Goal: Task Accomplishment & Management: Complete application form

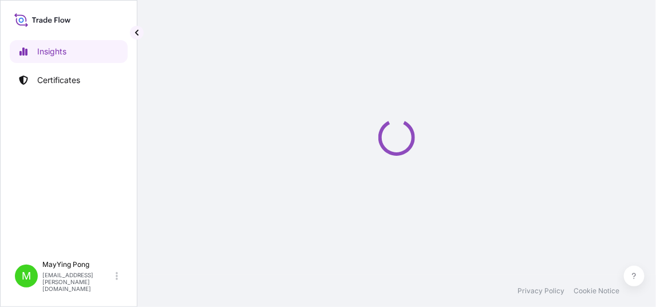
select select "2025"
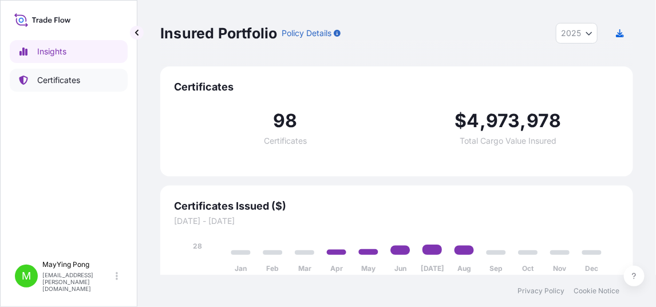
click at [53, 81] on p "Certificates" at bounding box center [58, 79] width 43 height 11
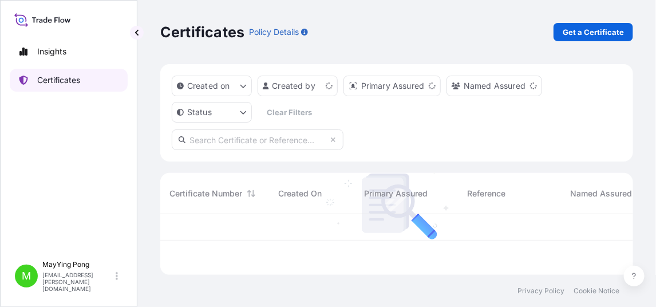
scroll to position [58, 464]
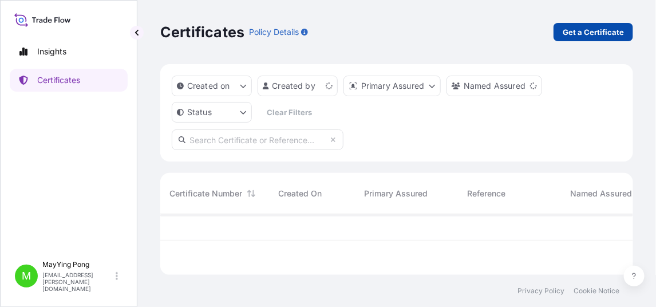
click at [602, 32] on p "Get a Certificate" at bounding box center [593, 31] width 61 height 11
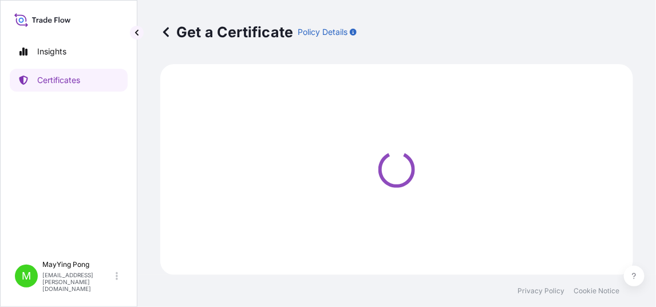
select select "Ocean Vessel"
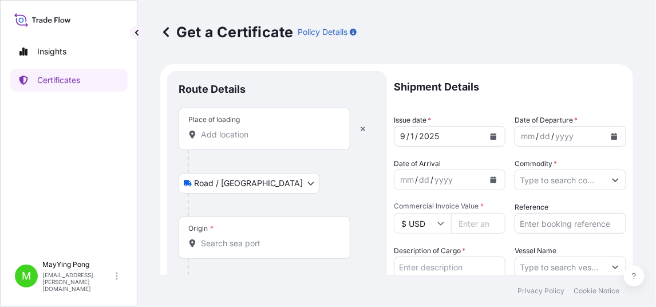
click at [229, 142] on div "Place of loading" at bounding box center [265, 129] width 172 height 42
click at [229, 140] on input "Place of loading" at bounding box center [268, 134] width 135 height 11
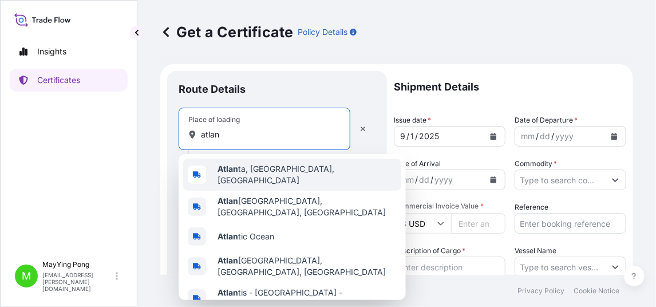
click at [244, 171] on span "Atlan ta, [GEOGRAPHIC_DATA], [GEOGRAPHIC_DATA]" at bounding box center [307, 174] width 179 height 23
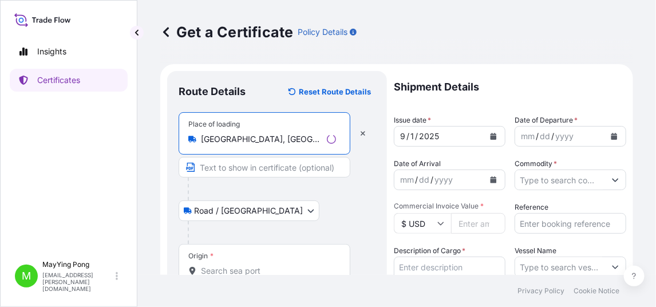
type input "[GEOGRAPHIC_DATA], [GEOGRAPHIC_DATA], [GEOGRAPHIC_DATA]"
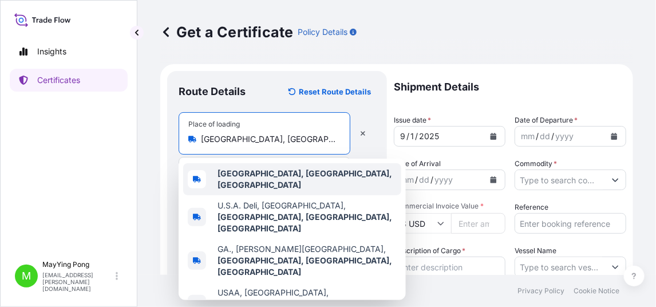
click at [268, 172] on b "[GEOGRAPHIC_DATA], [GEOGRAPHIC_DATA], [GEOGRAPHIC_DATA]" at bounding box center [305, 178] width 175 height 21
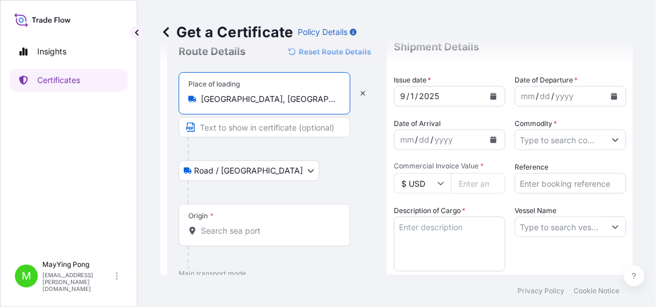
scroll to position [57, 0]
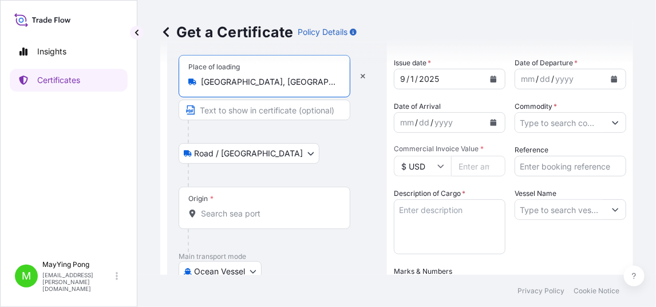
click at [254, 266] on body "5 options available. Insights Certificates M MayYing Pong [EMAIL_ADDRESS][PERSO…" at bounding box center [328, 153] width 656 height 307
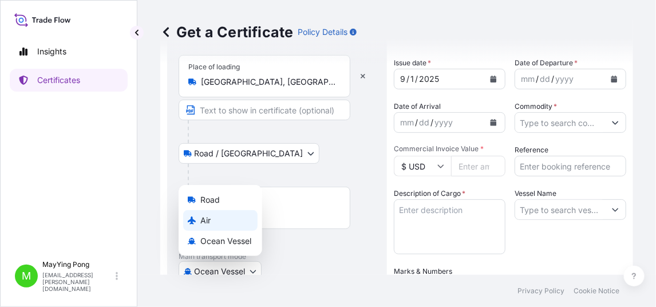
click at [214, 220] on div "Air" at bounding box center [220, 220] width 74 height 21
select select "Air"
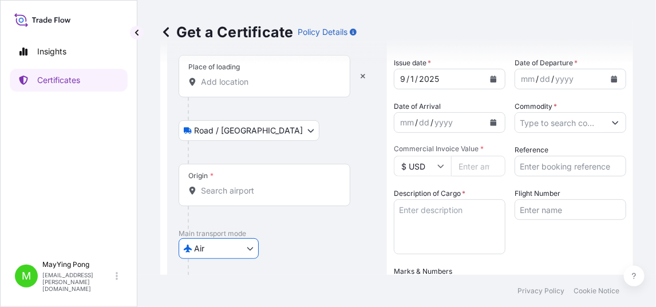
click at [226, 185] on input "Origin *" at bounding box center [268, 190] width 135 height 11
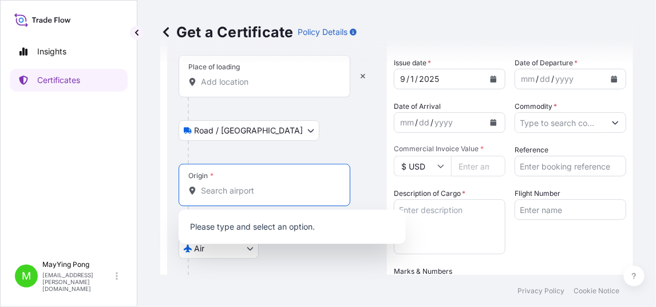
click at [238, 85] on input "Place of loading" at bounding box center [268, 81] width 135 height 11
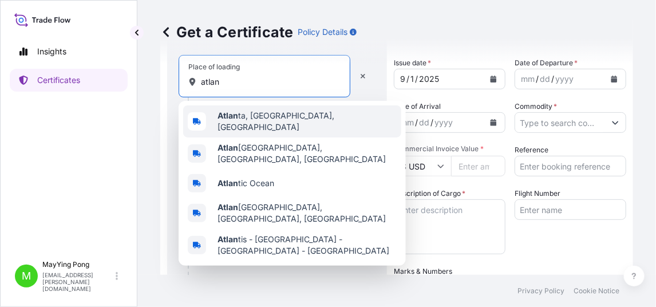
click at [237, 120] on b "Atlan" at bounding box center [228, 115] width 21 height 10
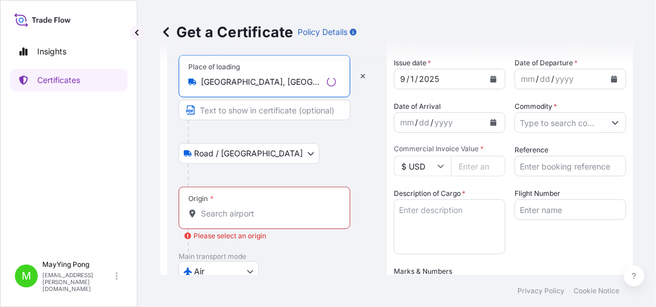
type input "[GEOGRAPHIC_DATA], [GEOGRAPHIC_DATA], [GEOGRAPHIC_DATA]"
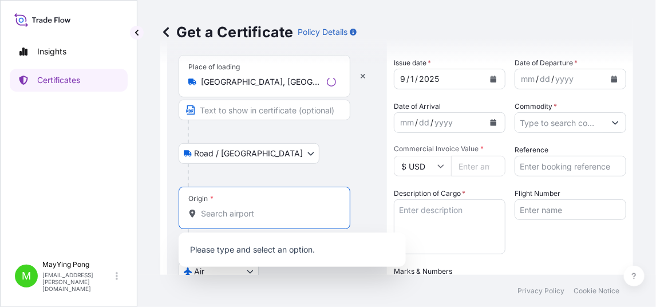
click at [238, 214] on input "Origin * Please select an origin" at bounding box center [268, 213] width 135 height 11
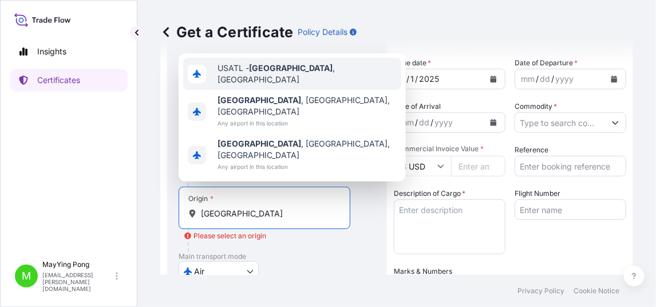
click at [232, 90] on div "USATL - [GEOGRAPHIC_DATA] , [GEOGRAPHIC_DATA]" at bounding box center [292, 74] width 218 height 32
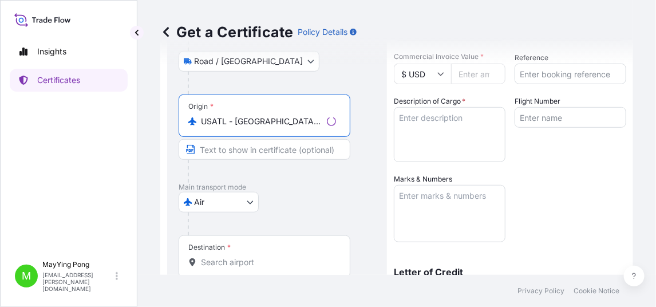
scroll to position [228, 0]
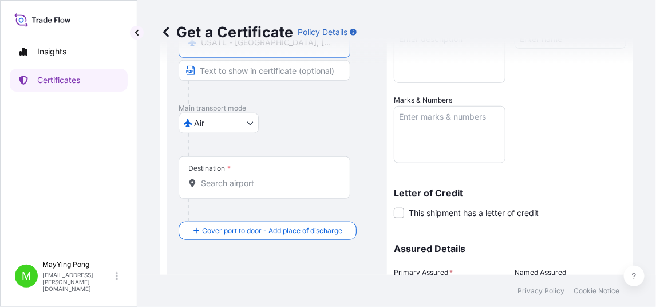
type input "USATL - [GEOGRAPHIC_DATA], [GEOGRAPHIC_DATA]"
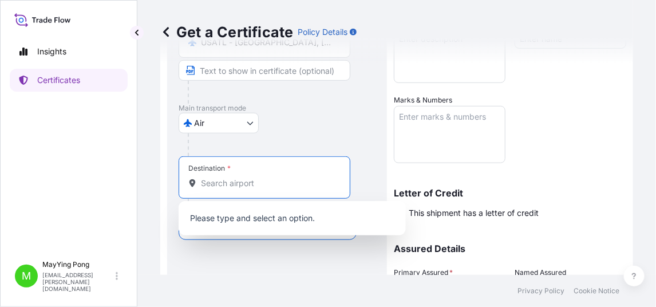
click at [219, 186] on input "Destination *" at bounding box center [268, 182] width 135 height 11
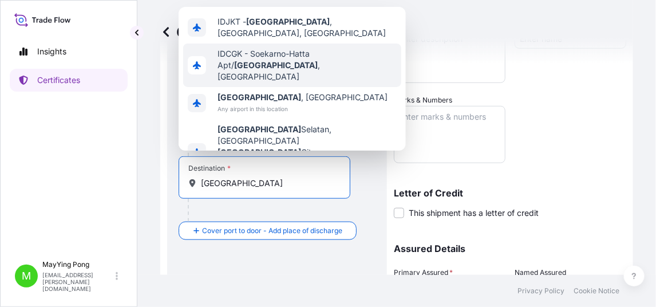
click at [289, 52] on span "IDCGK - Soekarno-Hatta Apt/ [GEOGRAPHIC_DATA] , [GEOGRAPHIC_DATA]" at bounding box center [307, 65] width 179 height 34
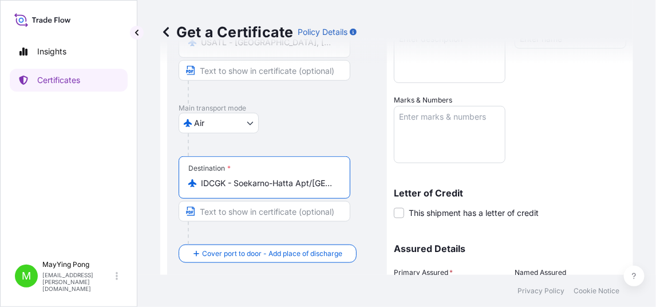
scroll to position [57, 0]
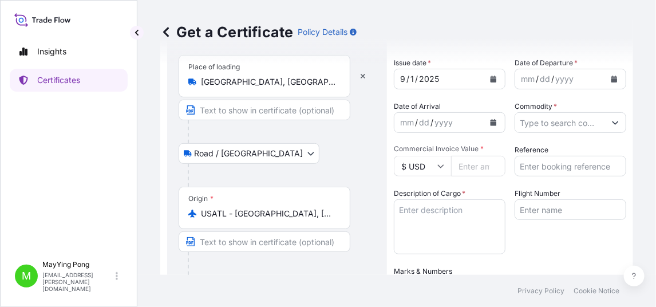
type input "IDCGK - Soekarno-Hatta Apt/[GEOGRAPHIC_DATA], [GEOGRAPHIC_DATA]"
click at [491, 80] on icon "Calendar" at bounding box center [494, 79] width 6 height 7
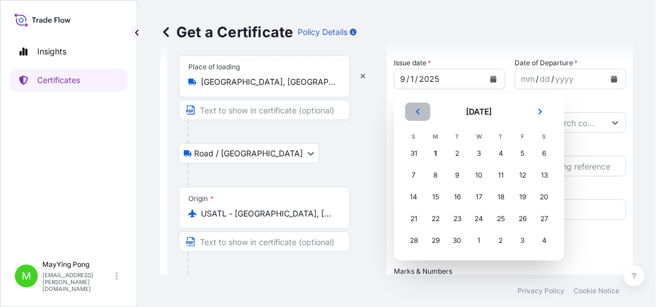
click at [418, 113] on icon "Previous" at bounding box center [417, 112] width 3 height 6
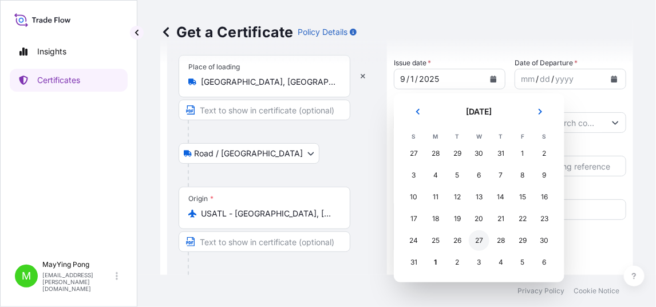
click at [476, 237] on div "27" at bounding box center [479, 240] width 21 height 21
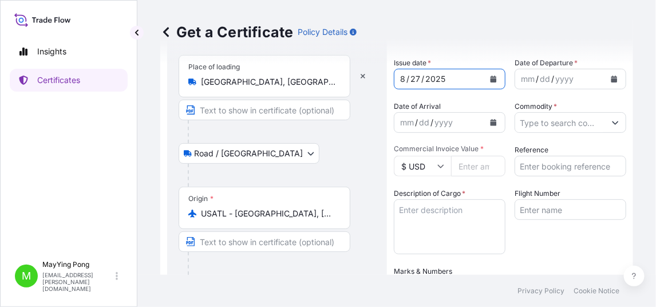
click at [611, 78] on icon "Calendar" at bounding box center [614, 79] width 6 height 7
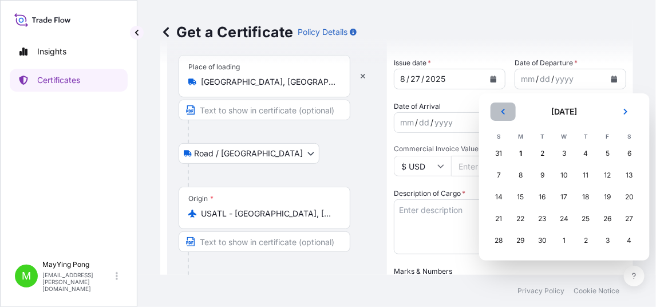
click at [503, 112] on icon "Previous" at bounding box center [502, 112] width 3 height 6
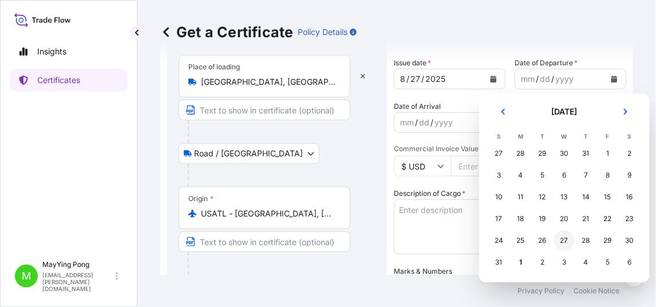
click at [564, 240] on div "27" at bounding box center [564, 240] width 21 height 21
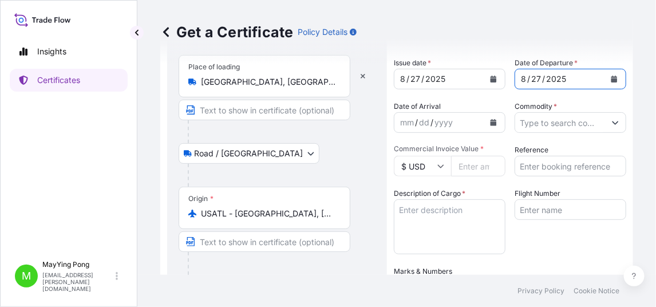
click at [433, 123] on div "yyyy" at bounding box center [443, 123] width 21 height 14
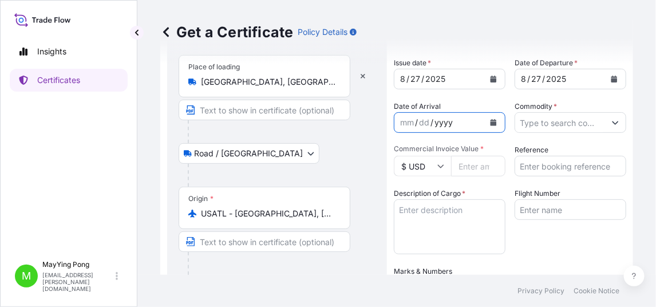
click at [484, 121] on button "Calendar" at bounding box center [493, 122] width 18 height 18
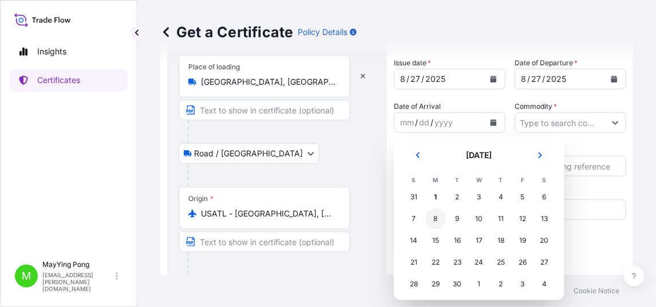
click at [435, 219] on div "8" at bounding box center [435, 218] width 21 height 21
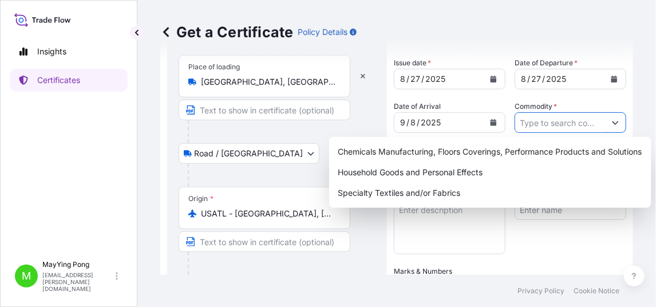
click at [558, 124] on input "Commodity *" at bounding box center [560, 122] width 90 height 21
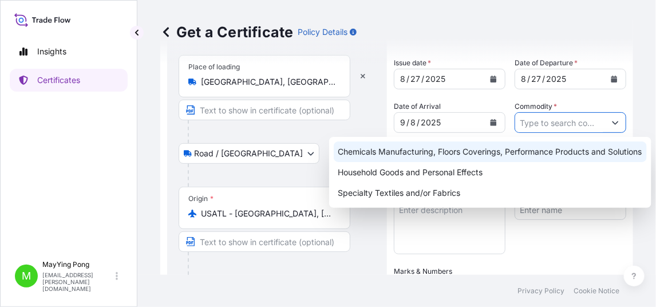
click at [488, 153] on div "Chemicals Manufacturing, Floors Coverings, Performance Products and Solutions" at bounding box center [490, 151] width 313 height 21
type input "Chemicals Manufacturing, Floors Coverings, Performance Products and Solutions"
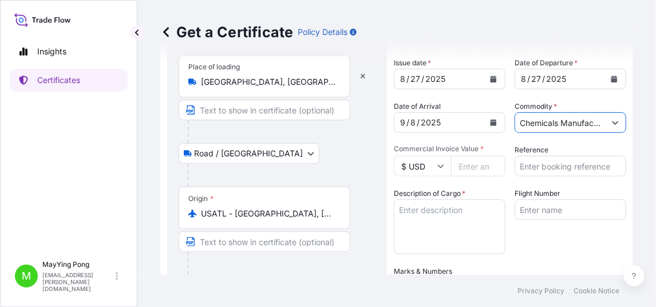
click at [470, 167] on input "Commercial Invoice Value *" at bounding box center [478, 166] width 54 height 21
